Goal: Information Seeking & Learning: Learn about a topic

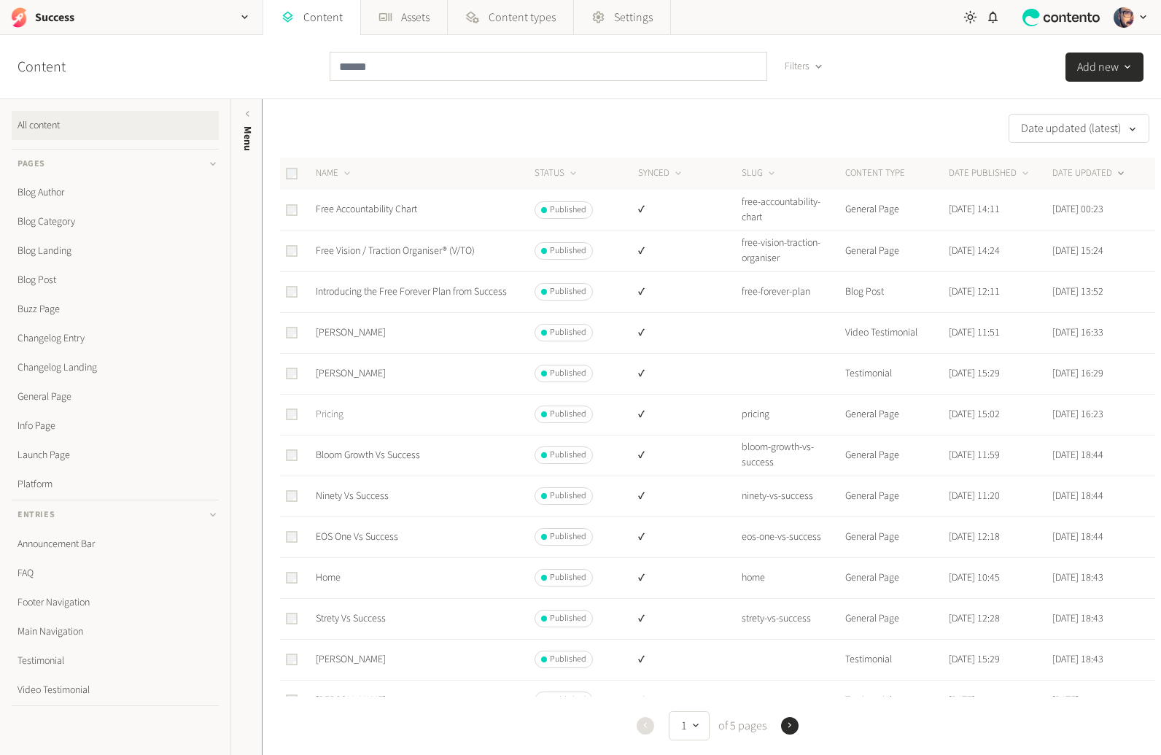
click at [331, 412] on link "Pricing" at bounding box center [330, 414] width 28 height 15
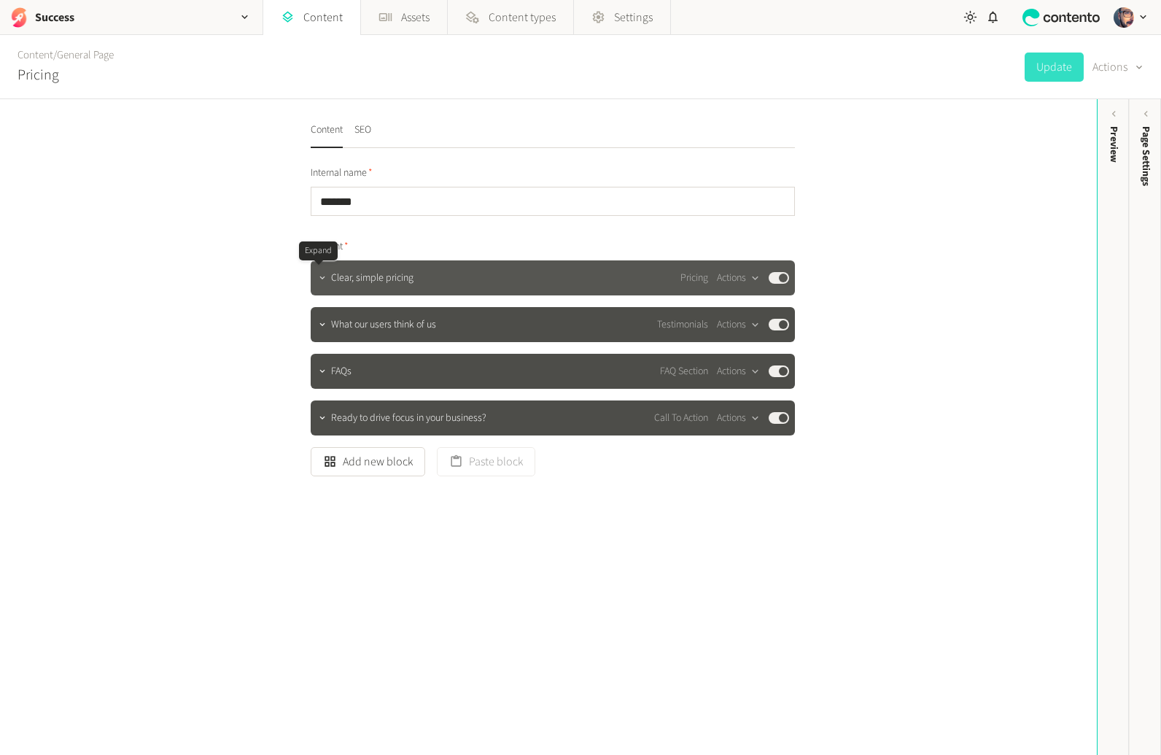
click at [317, 275] on icon "button" at bounding box center [322, 278] width 10 height 10
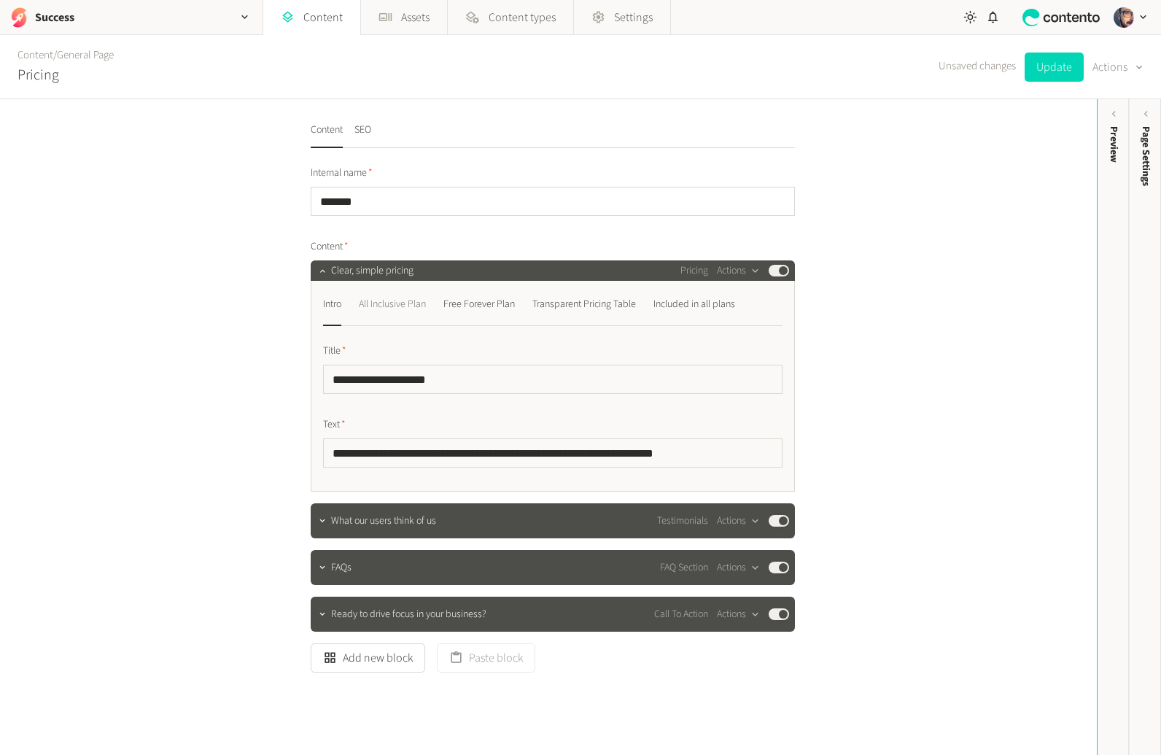
click at [394, 308] on div "All Inclusive Plan" at bounding box center [392, 303] width 67 height 23
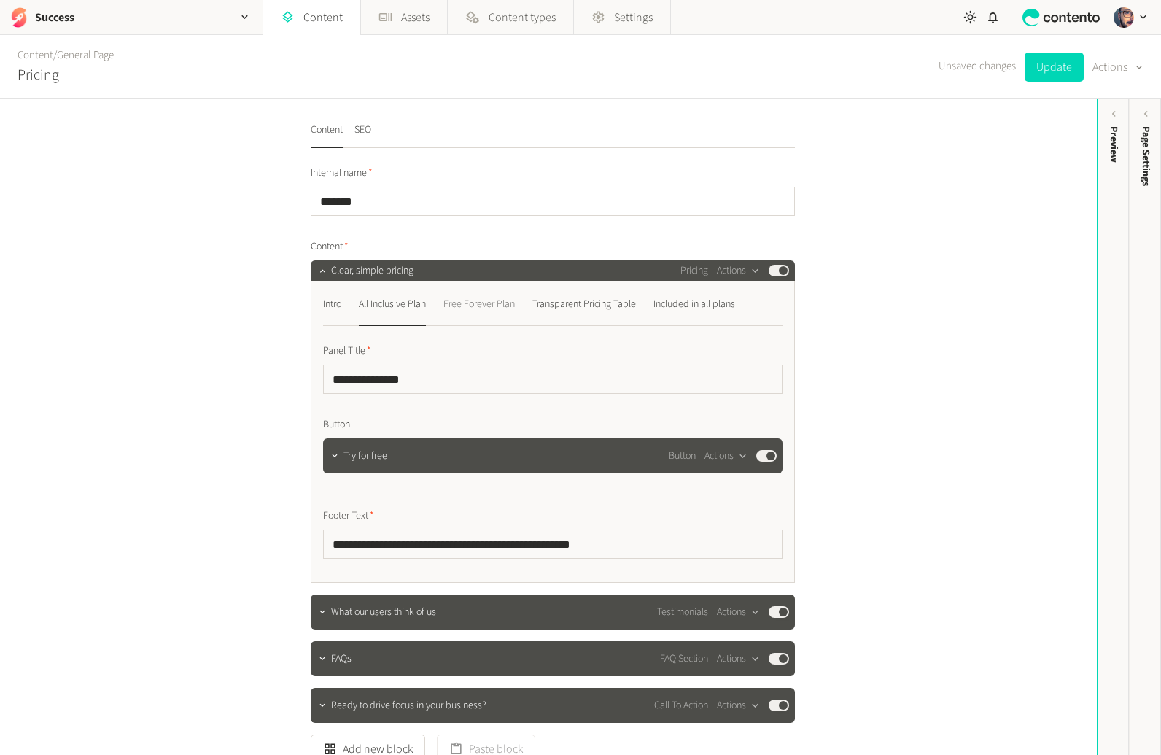
click at [493, 306] on div "Free Forever Plan" at bounding box center [478, 303] width 71 height 23
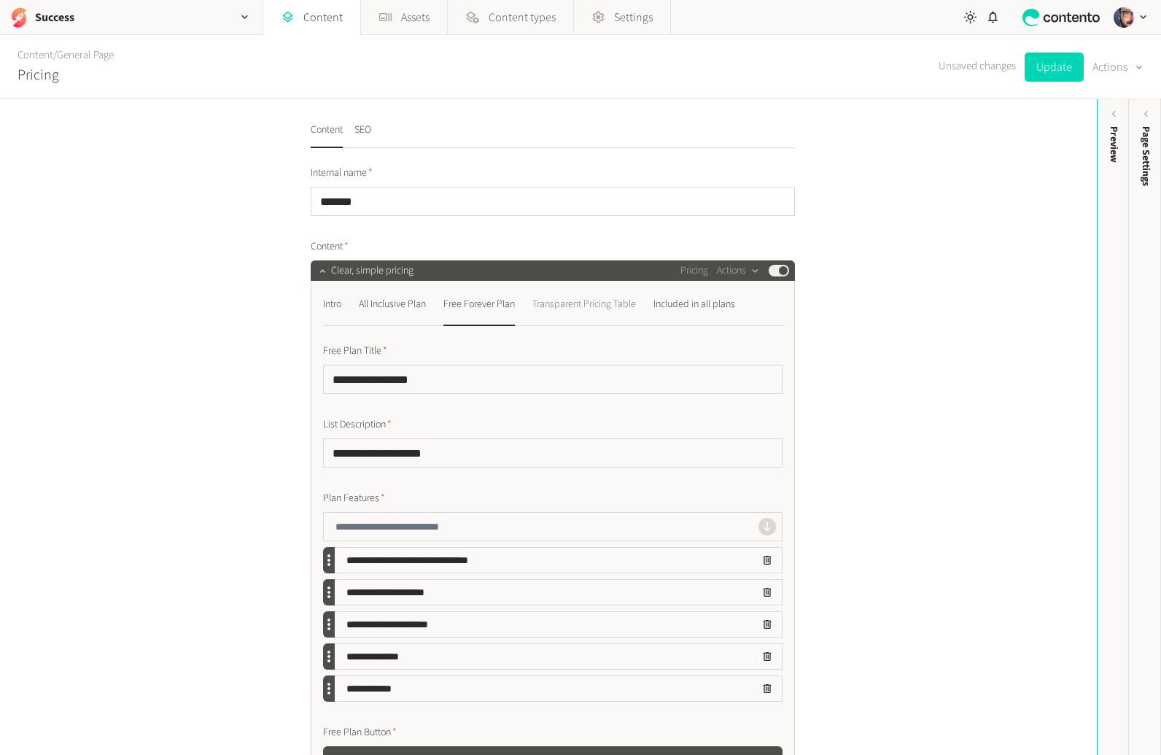
click at [596, 299] on div "Transparent Pricing Table" at bounding box center [584, 303] width 104 height 23
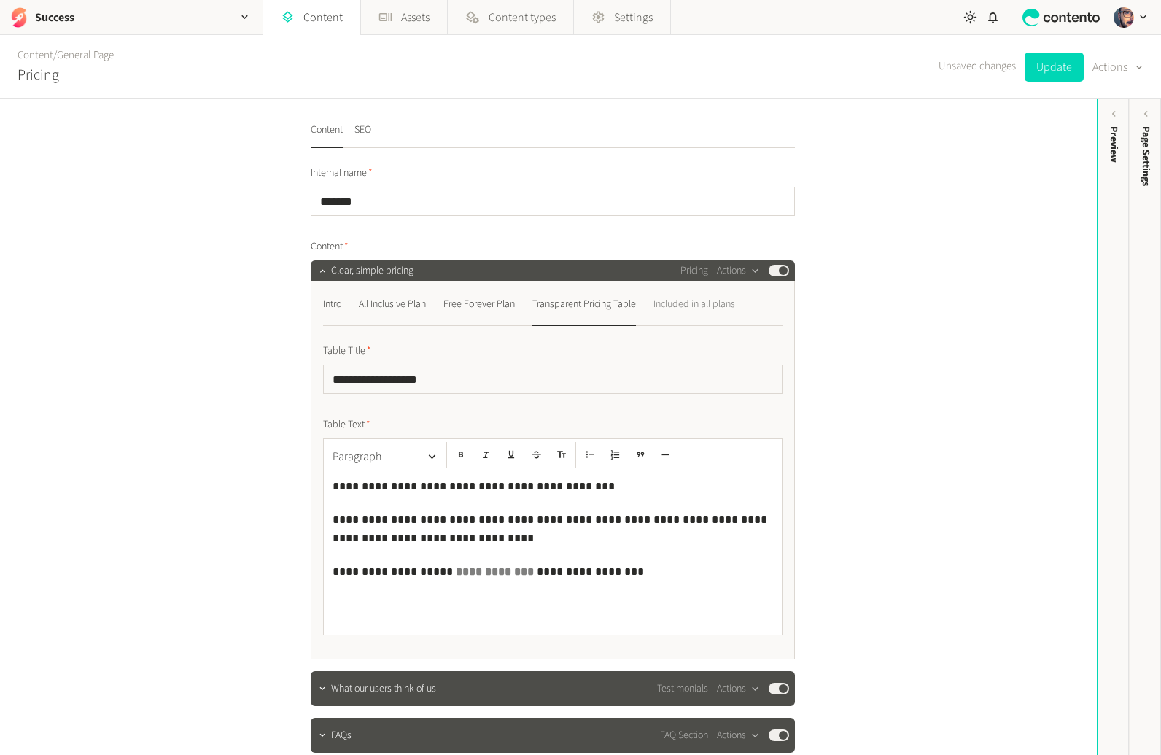
click at [717, 300] on div "Included in all plans" at bounding box center [694, 303] width 82 height 23
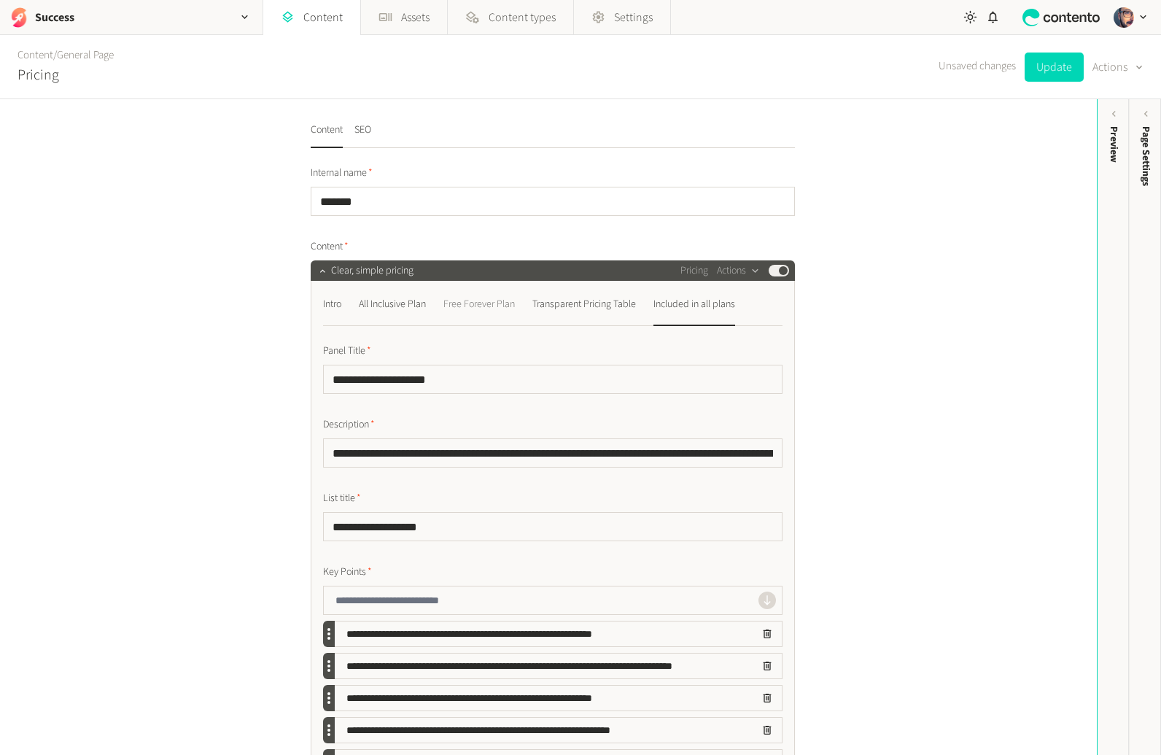
click at [480, 302] on div "Free Forever Plan" at bounding box center [478, 303] width 71 height 23
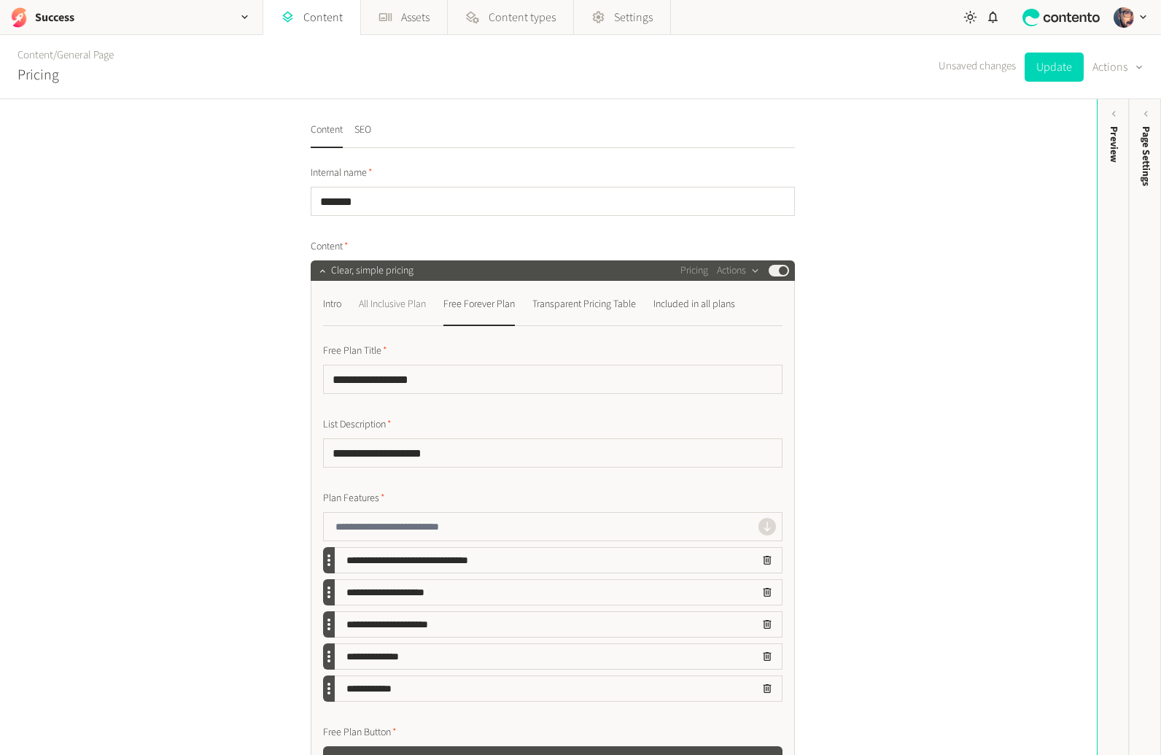
click at [419, 302] on div "All Inclusive Plan" at bounding box center [392, 303] width 67 height 23
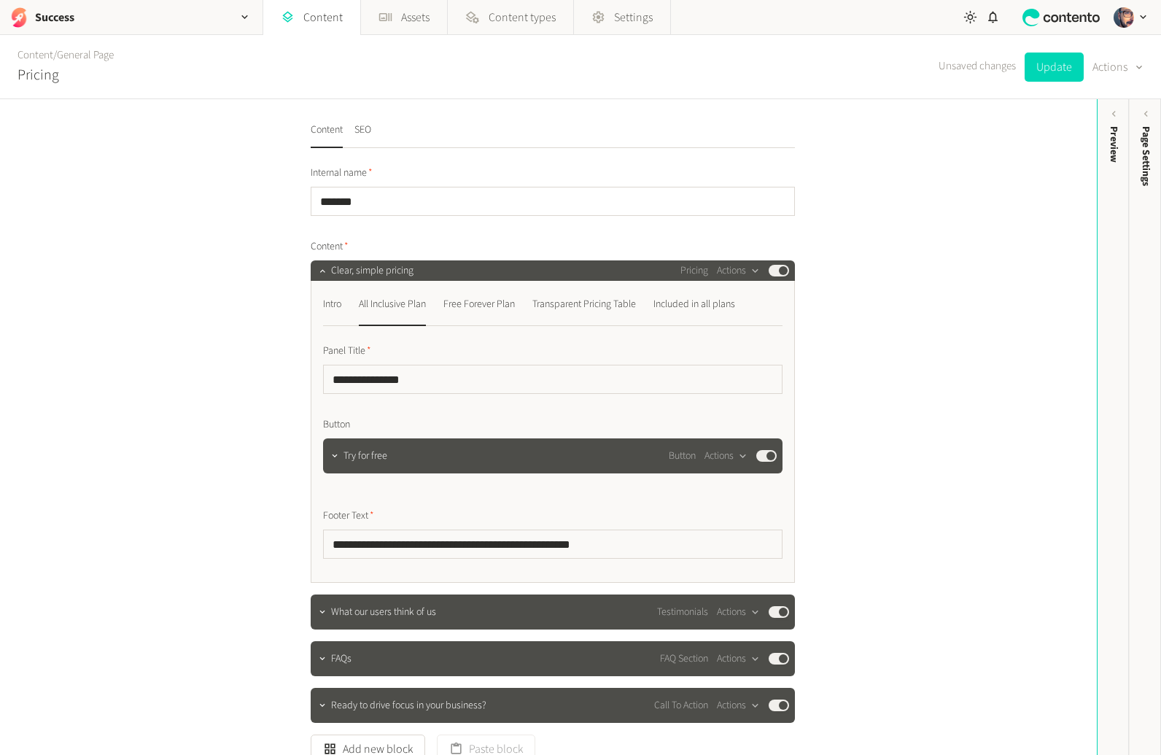
click at [316, 304] on div "**********" at bounding box center [553, 432] width 484 height 302
click at [323, 300] on div "Intro" at bounding box center [332, 303] width 18 height 23
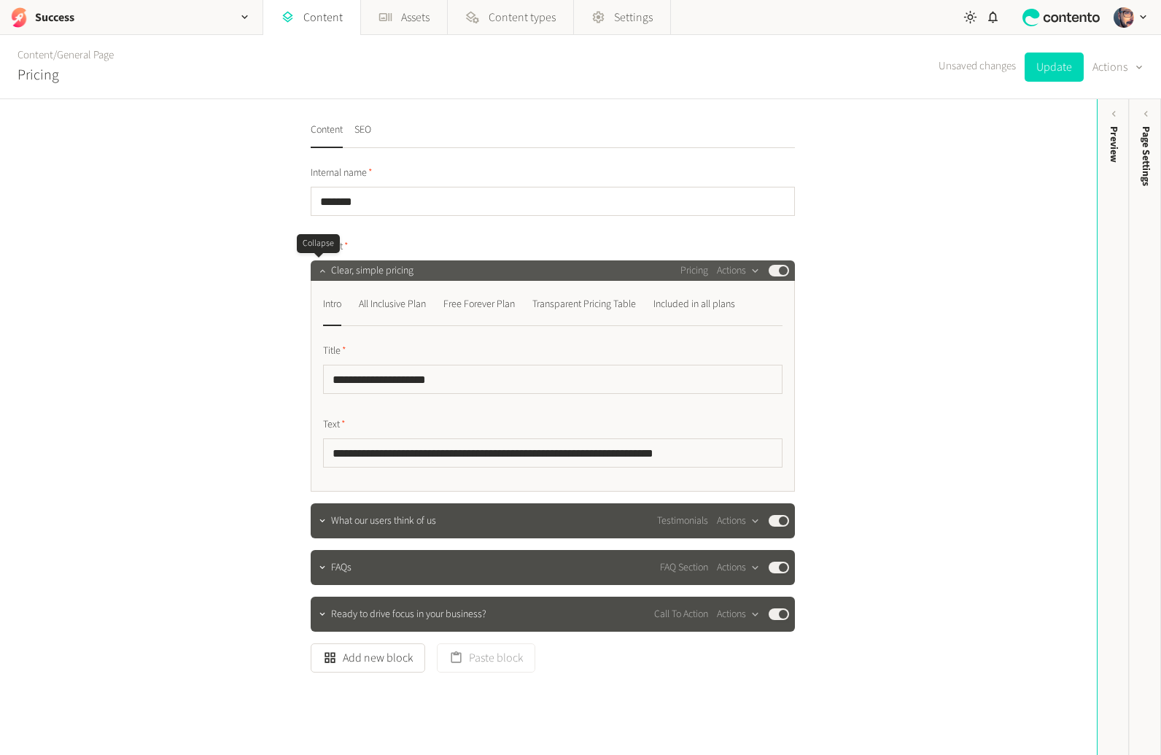
click at [319, 263] on button "button" at bounding box center [322, 268] width 17 height 17
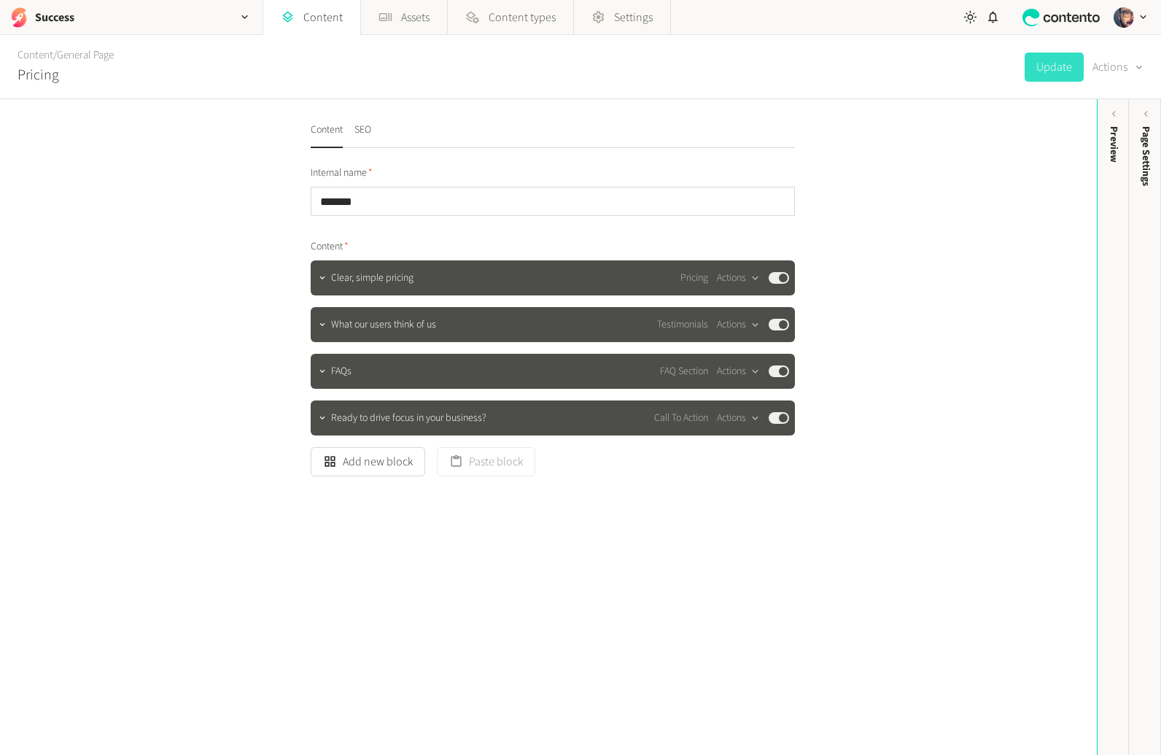
drag, startPoint x: 195, startPoint y: 354, endPoint x: 205, endPoint y: 354, distance: 9.5
click at [195, 354] on div "Content SEO Internal name ******* Content Clear, simple pricing Pricing Actions…" at bounding box center [548, 426] width 1097 height 655
